Goal: Find specific page/section: Find specific page/section

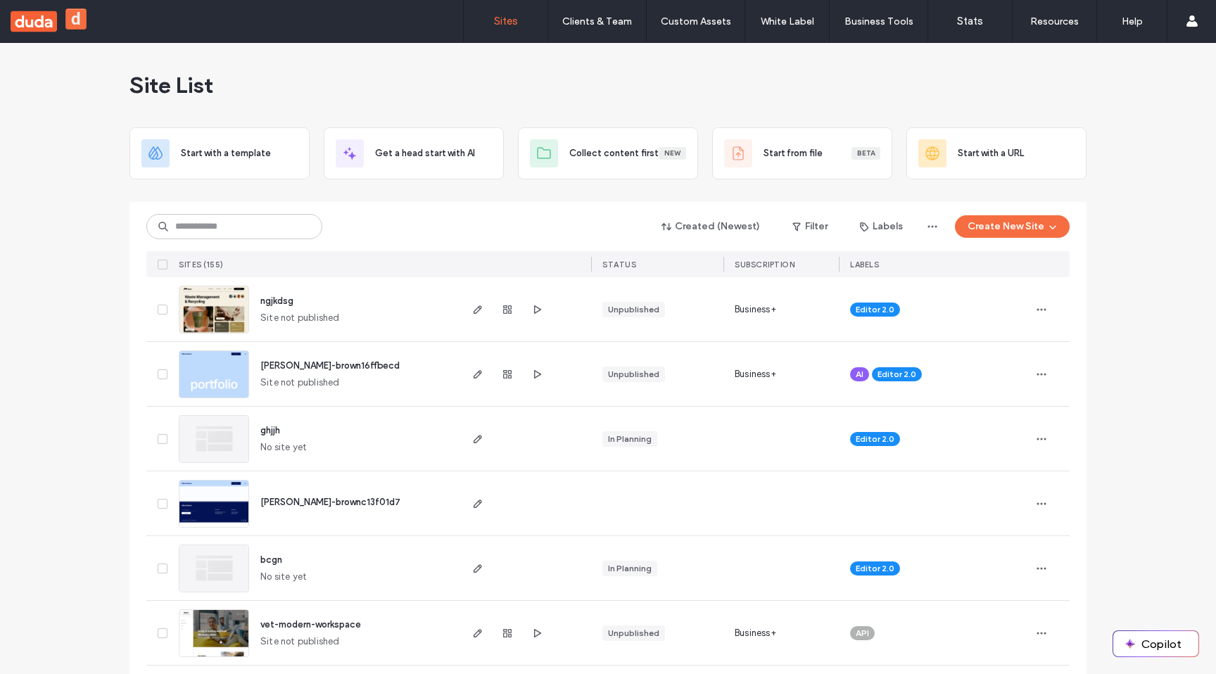
click at [1178, 53] on link "Account" at bounding box center [1148, 57] width 136 height 29
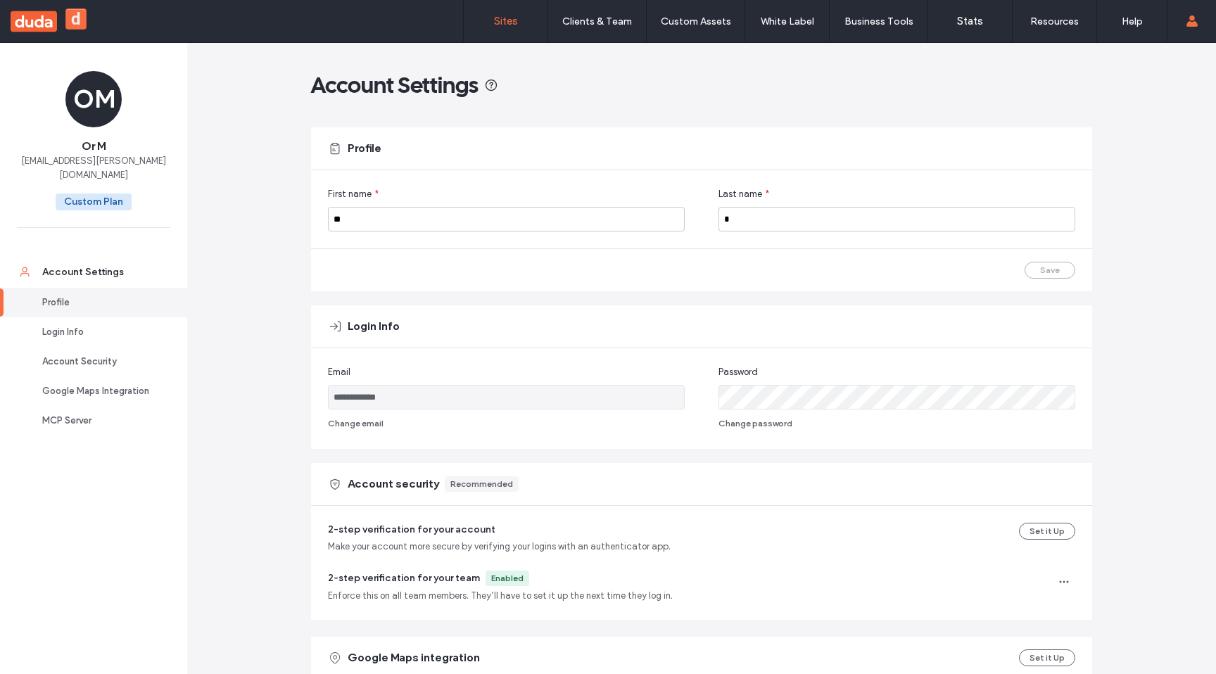
click at [492, 30] on link "Sites" at bounding box center [506, 21] width 84 height 42
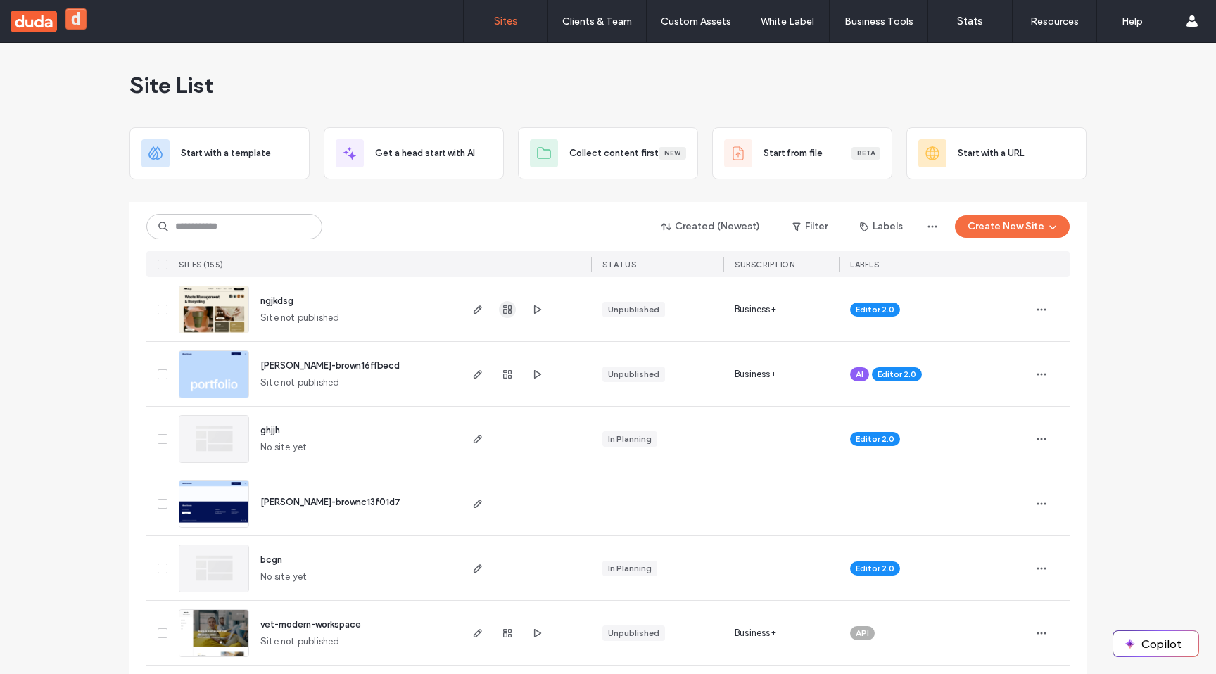
click at [507, 307] on icon "button" at bounding box center [507, 309] width 11 height 11
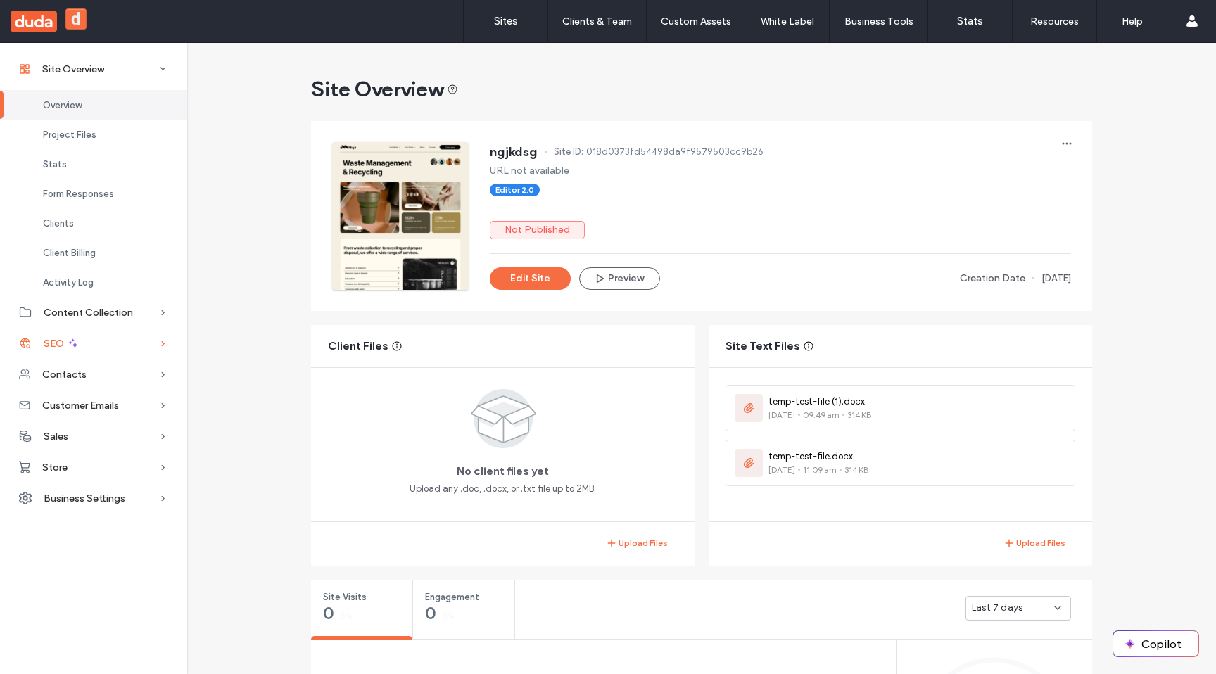
click at [96, 343] on div "SEO" at bounding box center [93, 343] width 187 height 31
